Goal: Use online tool/utility: Utilize a website feature to perform a specific function

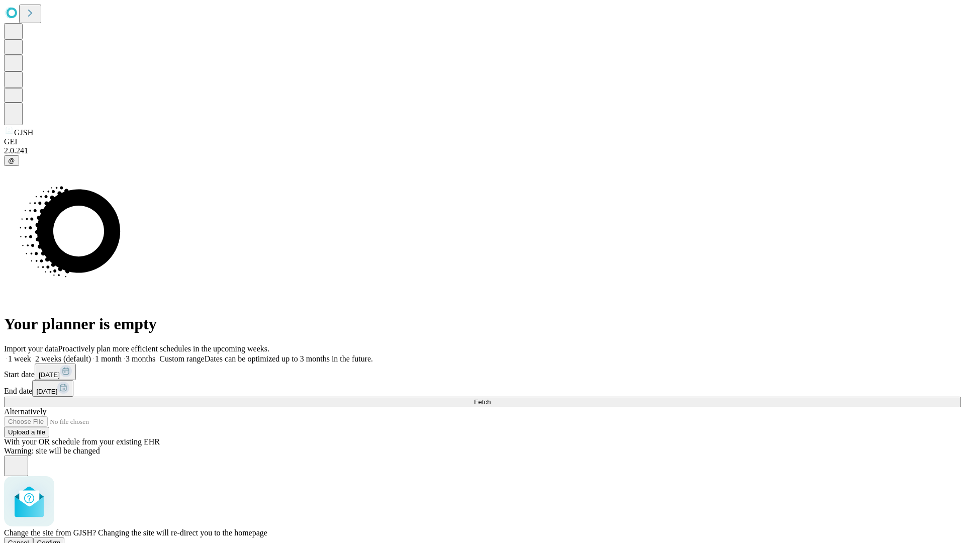
click at [61, 539] on span "Confirm" at bounding box center [49, 543] width 24 height 8
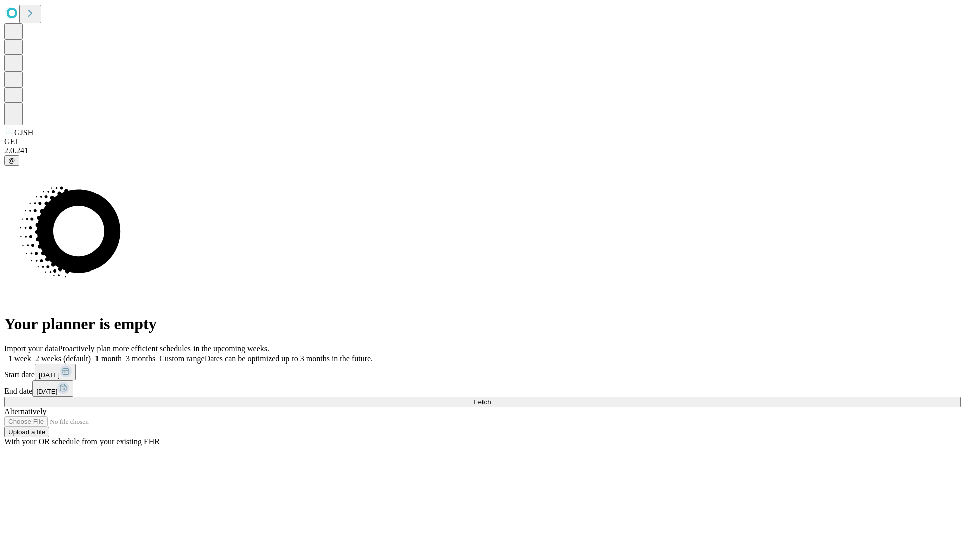
click at [31, 354] on label "1 week" at bounding box center [17, 358] width 27 height 9
click at [491, 398] on span "Fetch" at bounding box center [482, 402] width 17 height 8
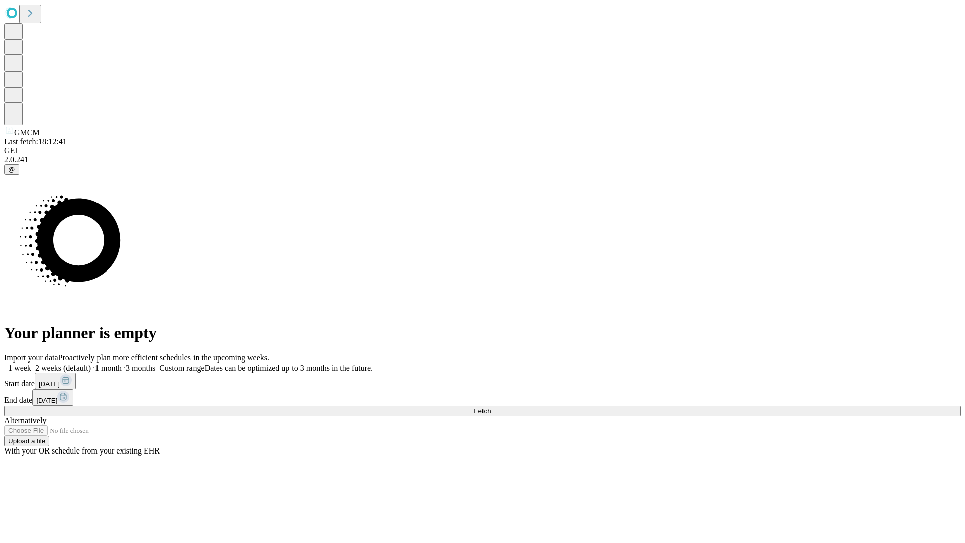
click at [31, 363] on label "1 week" at bounding box center [17, 367] width 27 height 9
click at [491, 407] on span "Fetch" at bounding box center [482, 411] width 17 height 8
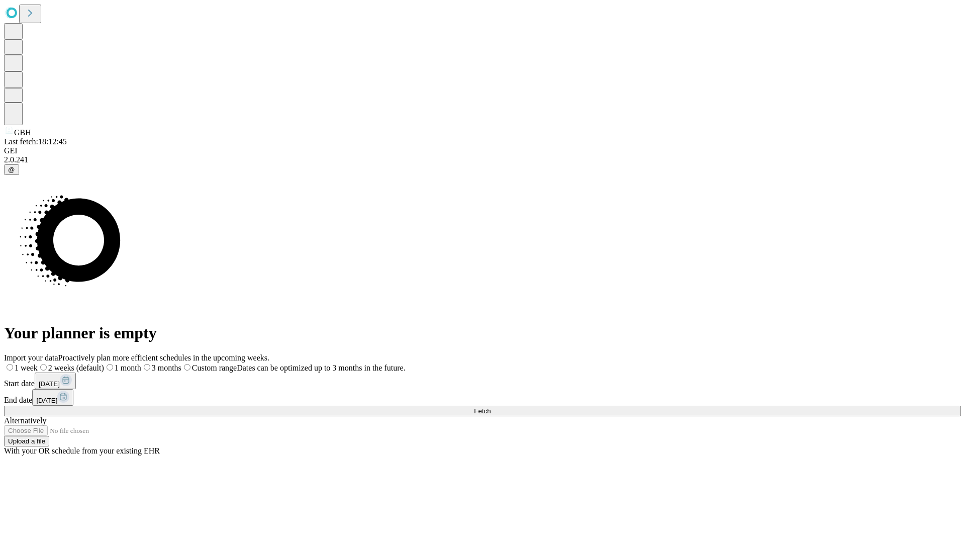
click at [38, 363] on label "1 week" at bounding box center [21, 367] width 34 height 9
click at [491, 407] on span "Fetch" at bounding box center [482, 411] width 17 height 8
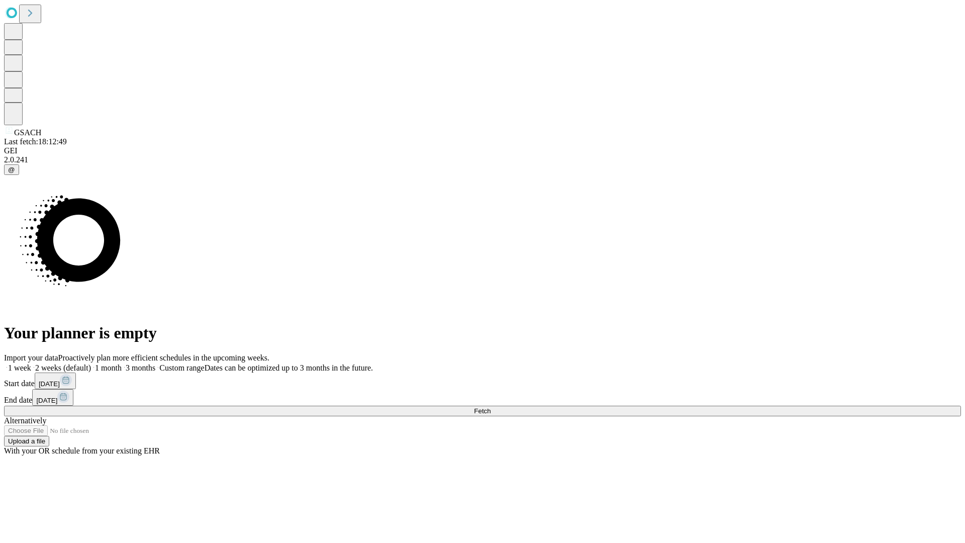
click at [31, 363] on label "1 week" at bounding box center [17, 367] width 27 height 9
click at [491, 407] on span "Fetch" at bounding box center [482, 411] width 17 height 8
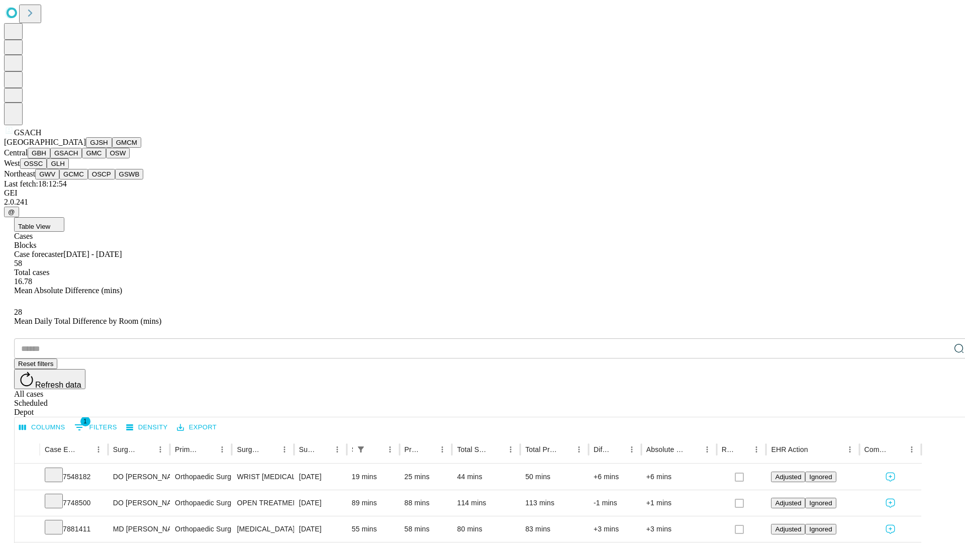
click at [82, 158] on button "GMC" at bounding box center [94, 153] width 24 height 11
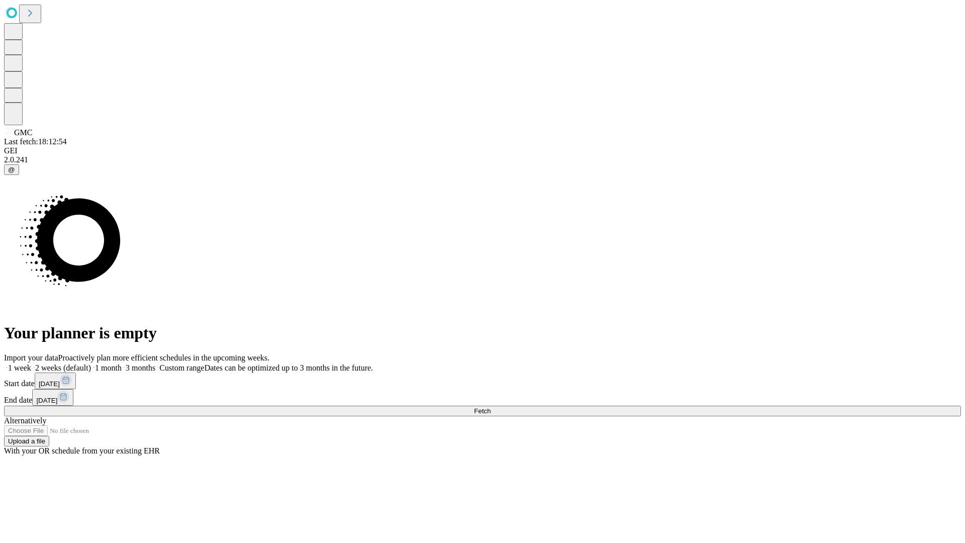
click at [31, 363] on label "1 week" at bounding box center [17, 367] width 27 height 9
click at [491, 407] on span "Fetch" at bounding box center [482, 411] width 17 height 8
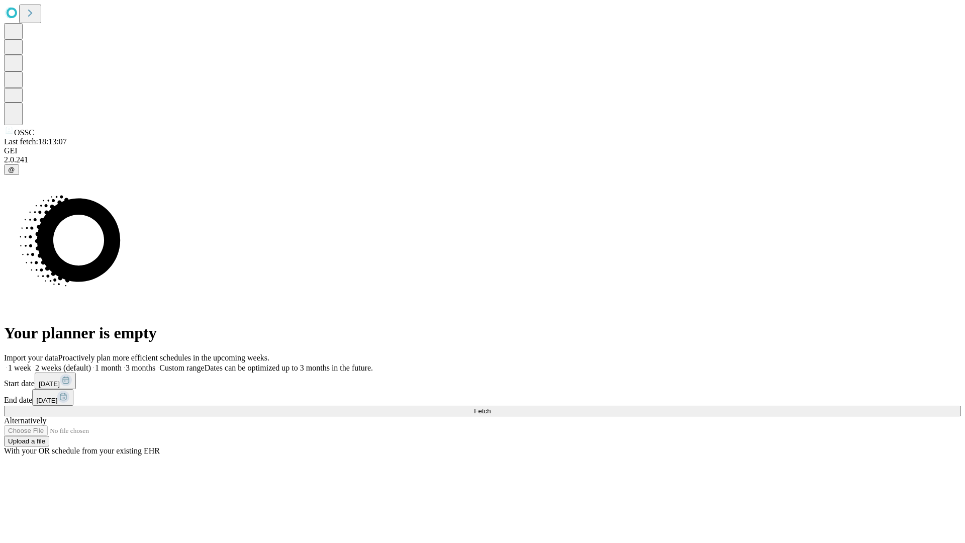
click at [31, 363] on label "1 week" at bounding box center [17, 367] width 27 height 9
click at [491, 407] on span "Fetch" at bounding box center [482, 411] width 17 height 8
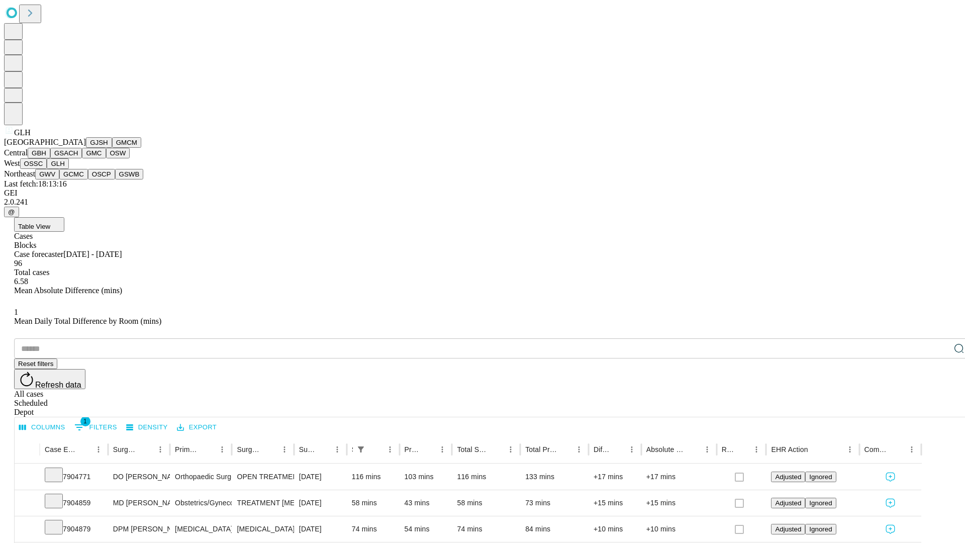
click at [59, 179] on button "GWV" at bounding box center [47, 174] width 24 height 11
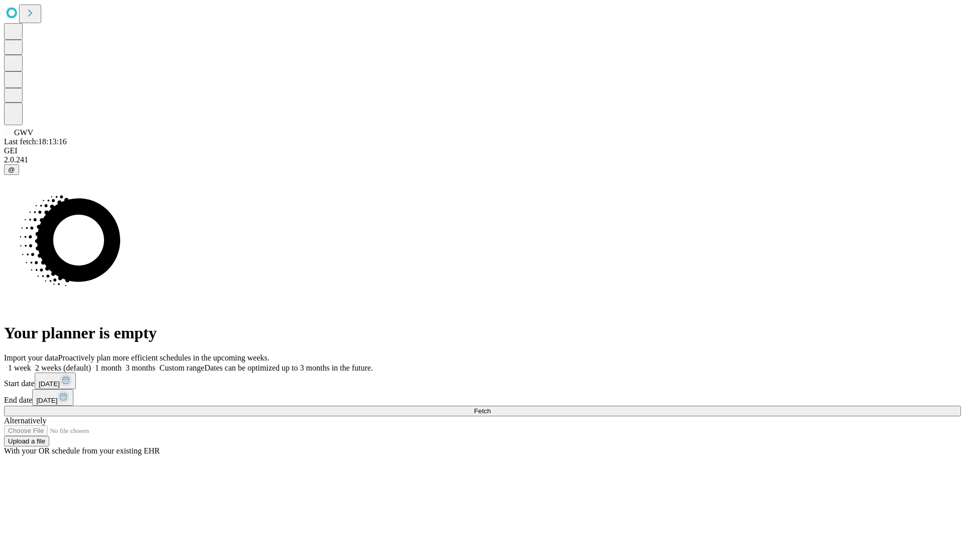
click at [31, 363] on label "1 week" at bounding box center [17, 367] width 27 height 9
click at [491, 407] on span "Fetch" at bounding box center [482, 411] width 17 height 8
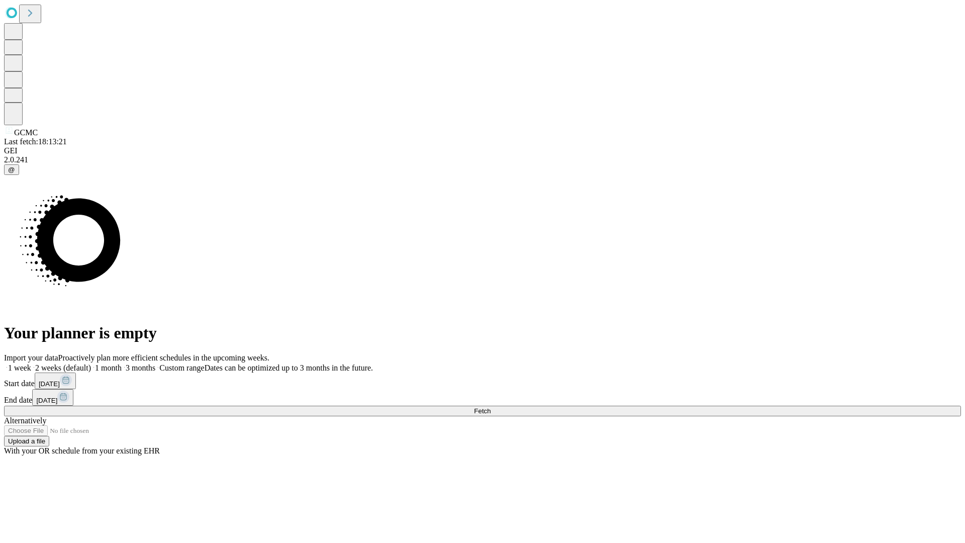
click at [491, 407] on span "Fetch" at bounding box center [482, 411] width 17 height 8
